Goal: Check status: Check status

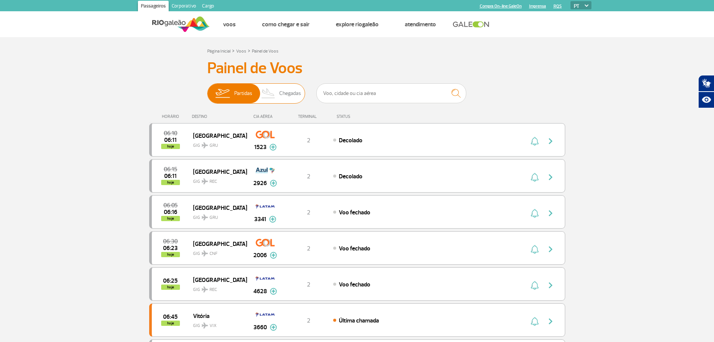
click at [296, 99] on span "Chegadas" at bounding box center [290, 93] width 22 height 19
click at [207, 90] on input "Partidas Chegadas" at bounding box center [207, 90] width 0 height 0
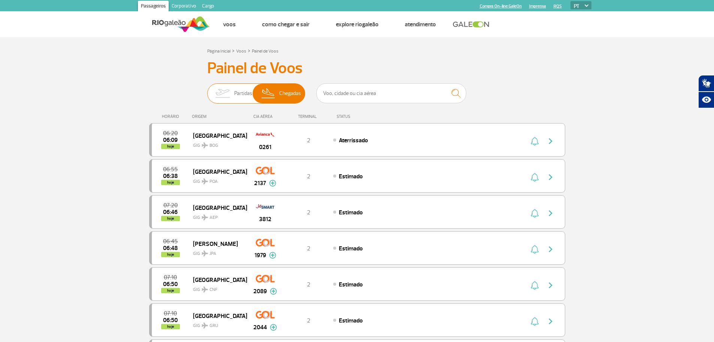
click at [289, 92] on span "Chegadas" at bounding box center [290, 93] width 22 height 19
click at [207, 90] on input "Partidas Chegadas" at bounding box center [207, 90] width 0 height 0
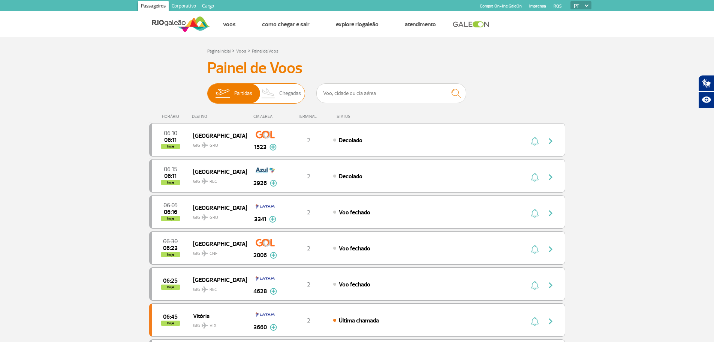
click at [286, 100] on span "Chegadas" at bounding box center [290, 93] width 22 height 19
click at [207, 90] on input "Partidas Chegadas" at bounding box center [207, 90] width 0 height 0
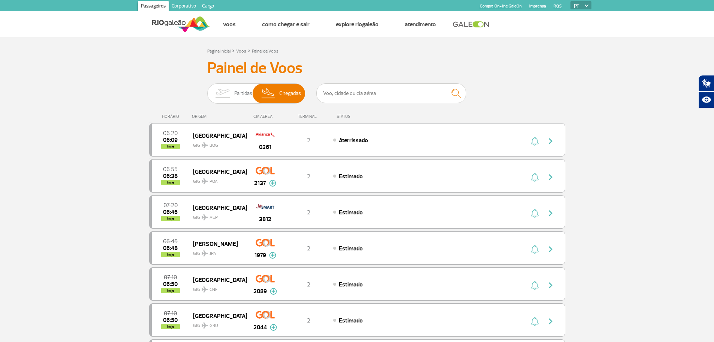
click at [585, 5] on img at bounding box center [587, 5] width 4 height 2
click at [581, 5] on select "PT ENG ESP" at bounding box center [581, 5] width 21 height 8
select select "en"
click at [571, 1] on select "PT ENG ESP" at bounding box center [581, 5] width 21 height 8
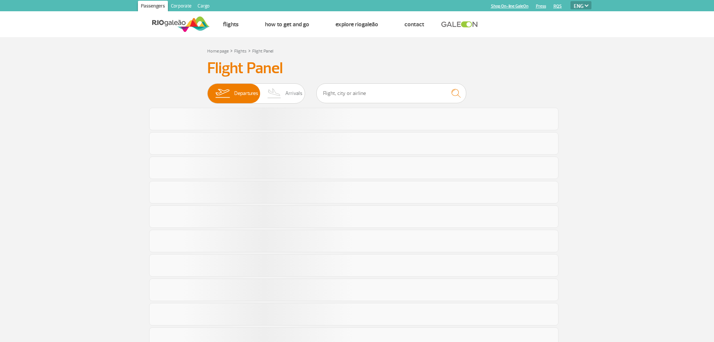
select select "en"
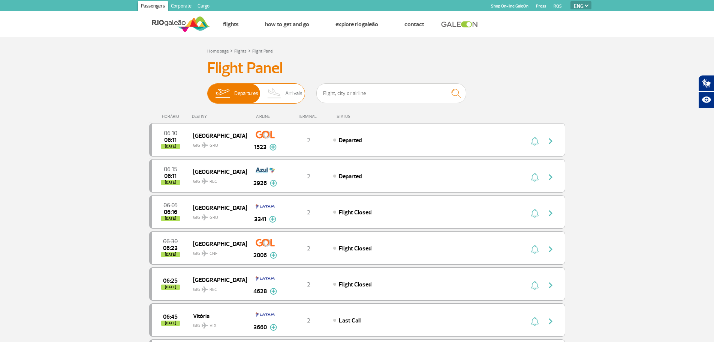
click at [295, 86] on span "Arrivals" at bounding box center [293, 93] width 17 height 19
click at [207, 90] on input "Departures Arrivals" at bounding box center [207, 90] width 0 height 0
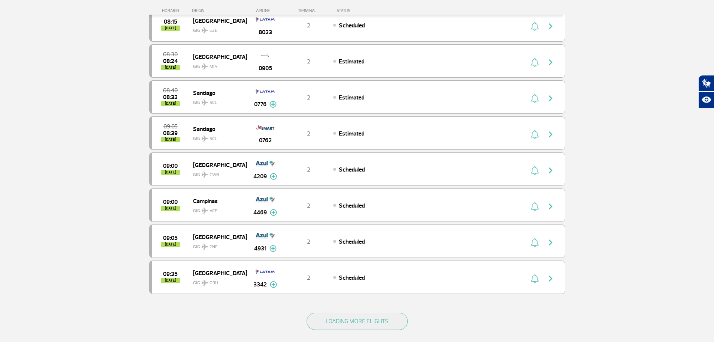
scroll to position [637, 0]
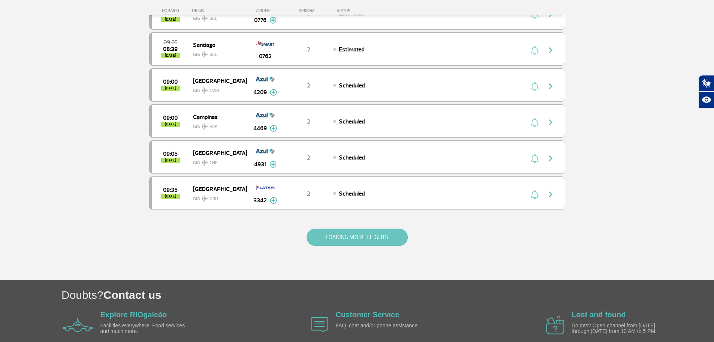
click at [329, 238] on button "LOADING MORE FLIGHTS" at bounding box center [357, 236] width 101 height 17
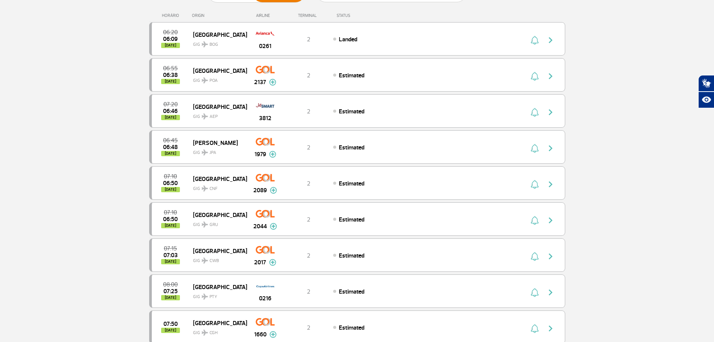
scroll to position [0, 0]
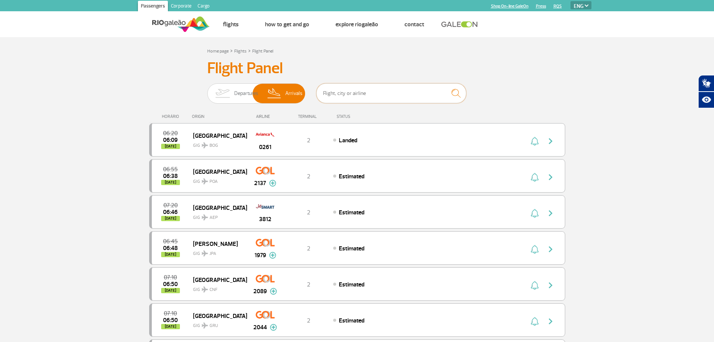
click at [353, 96] on input "text" at bounding box center [391, 93] width 150 height 20
type input "[GEOGRAPHIC_DATA]"
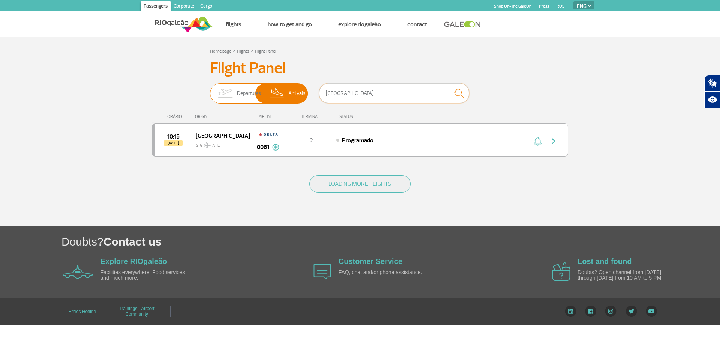
drag, startPoint x: 351, startPoint y: 96, endPoint x: 304, endPoint y: 97, distance: 47.2
click at [304, 97] on div "Departures Arrivals [GEOGRAPHIC_DATA]" at bounding box center [360, 94] width 300 height 22
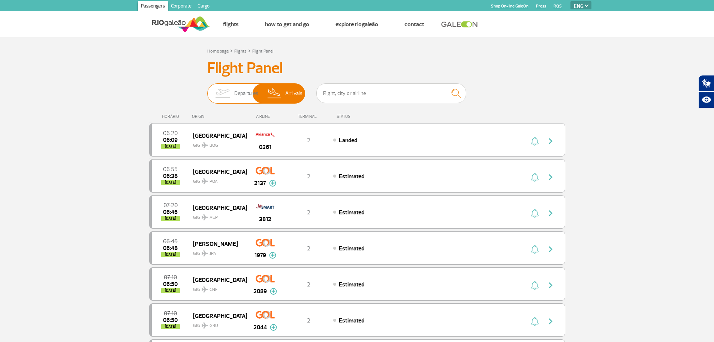
click at [236, 91] on span "Departures" at bounding box center [246, 93] width 24 height 19
click at [207, 90] on input "Departures Arrivals" at bounding box center [207, 90] width 0 height 0
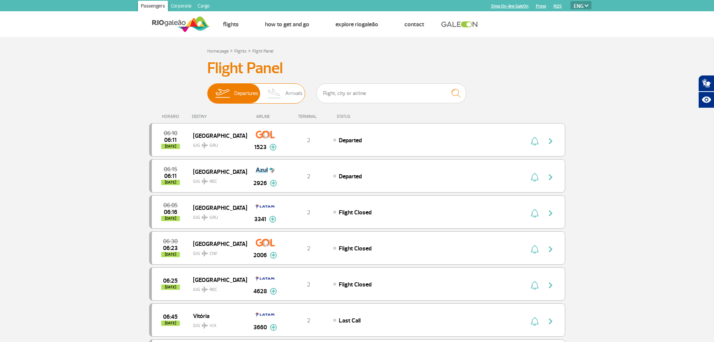
click at [280, 91] on img at bounding box center [275, 93] width 22 height 19
click at [207, 90] on input "Departures Arrivals" at bounding box center [207, 90] width 0 height 0
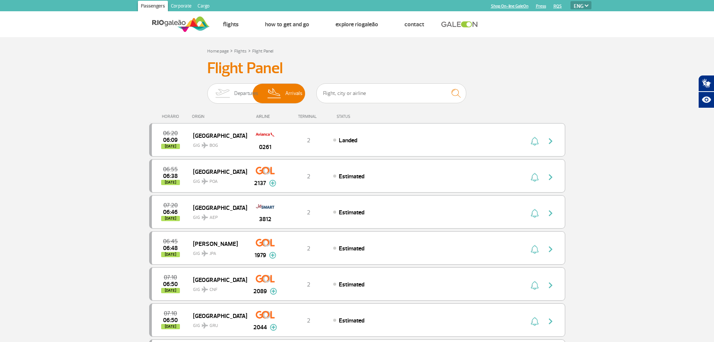
click at [241, 90] on span "Departures" at bounding box center [246, 93] width 24 height 19
click at [207, 90] on input "Departures Arrivals" at bounding box center [207, 90] width 0 height 0
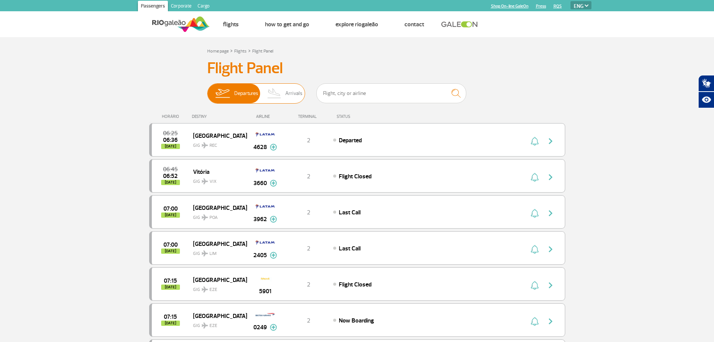
click at [280, 94] on img at bounding box center [275, 93] width 22 height 19
click at [207, 90] on input "Departures Arrivals" at bounding box center [207, 90] width 0 height 0
